Goal: Use online tool/utility: Utilize a website feature to perform a specific function

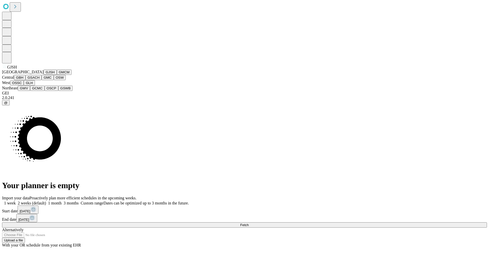
click at [44, 75] on button "GJSH" at bounding box center [50, 71] width 13 height 5
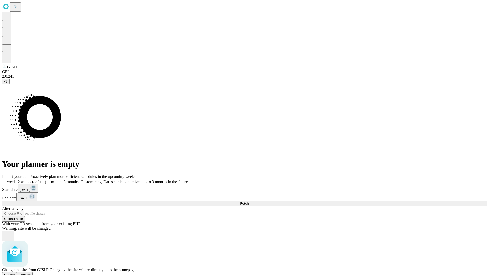
click at [31, 273] on span "Confirm" at bounding box center [25, 275] width 12 height 4
click at [62, 179] on label "1 month" at bounding box center [54, 181] width 16 height 4
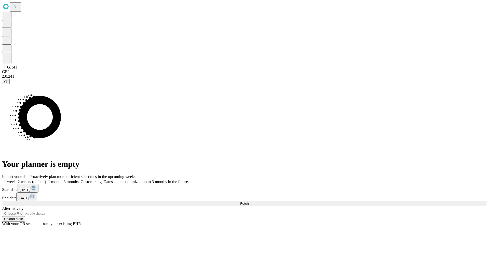
click at [248, 202] on span "Fetch" at bounding box center [244, 204] width 8 height 4
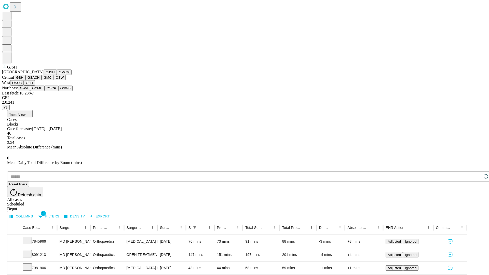
click at [57, 75] on button "GMCM" at bounding box center [64, 71] width 15 height 5
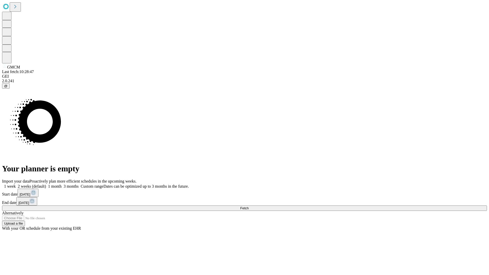
click at [62, 184] on label "1 month" at bounding box center [54, 186] width 16 height 4
click at [248, 206] on span "Fetch" at bounding box center [244, 208] width 8 height 4
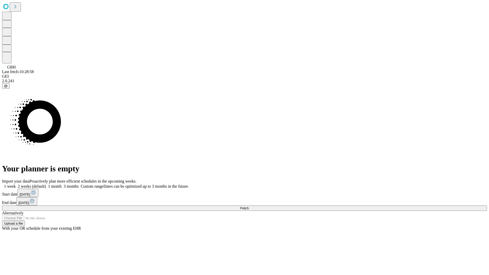
click at [62, 184] on label "1 month" at bounding box center [54, 186] width 16 height 4
click at [248, 206] on span "Fetch" at bounding box center [244, 208] width 8 height 4
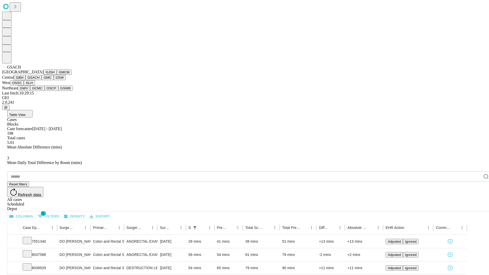
click at [41, 80] on button "GMC" at bounding box center [47, 77] width 12 height 5
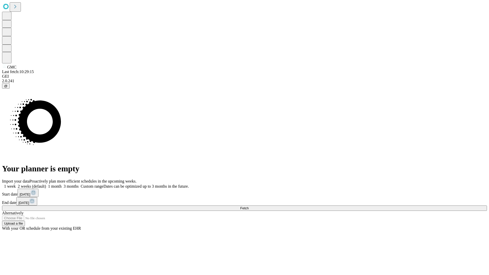
click at [62, 184] on label "1 month" at bounding box center [54, 186] width 16 height 4
click at [248, 206] on span "Fetch" at bounding box center [244, 208] width 8 height 4
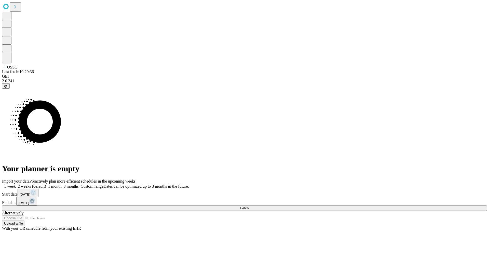
click at [62, 184] on label "1 month" at bounding box center [54, 186] width 16 height 4
click at [248, 206] on span "Fetch" at bounding box center [244, 208] width 8 height 4
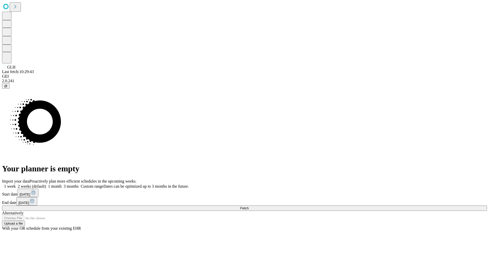
click at [62, 184] on label "1 month" at bounding box center [54, 186] width 16 height 4
click at [248, 206] on span "Fetch" at bounding box center [244, 208] width 8 height 4
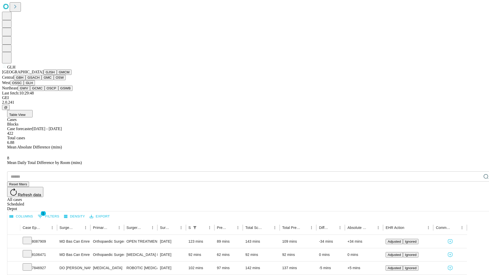
click at [30, 91] on button "GWV" at bounding box center [24, 87] width 12 height 5
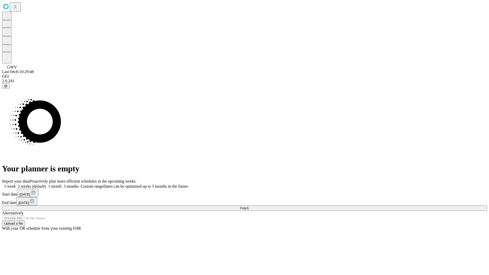
click at [62, 184] on label "1 month" at bounding box center [54, 186] width 16 height 4
click at [248, 206] on span "Fetch" at bounding box center [244, 208] width 8 height 4
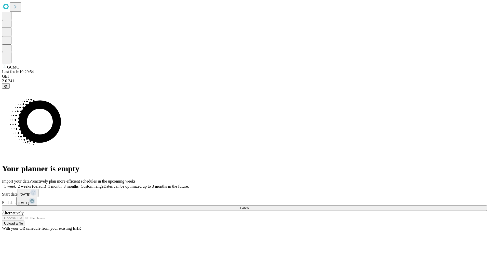
click at [62, 184] on label "1 month" at bounding box center [54, 186] width 16 height 4
click at [248, 206] on span "Fetch" at bounding box center [244, 208] width 8 height 4
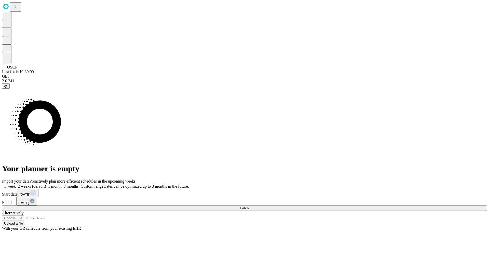
click at [62, 184] on label "1 month" at bounding box center [54, 186] width 16 height 4
click at [248, 206] on span "Fetch" at bounding box center [244, 208] width 8 height 4
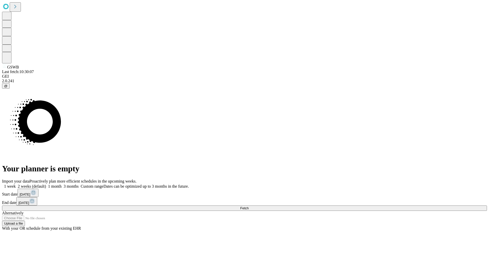
click at [62, 184] on label "1 month" at bounding box center [54, 186] width 16 height 4
click at [248, 206] on span "Fetch" at bounding box center [244, 208] width 8 height 4
